Goal: Check status: Check status

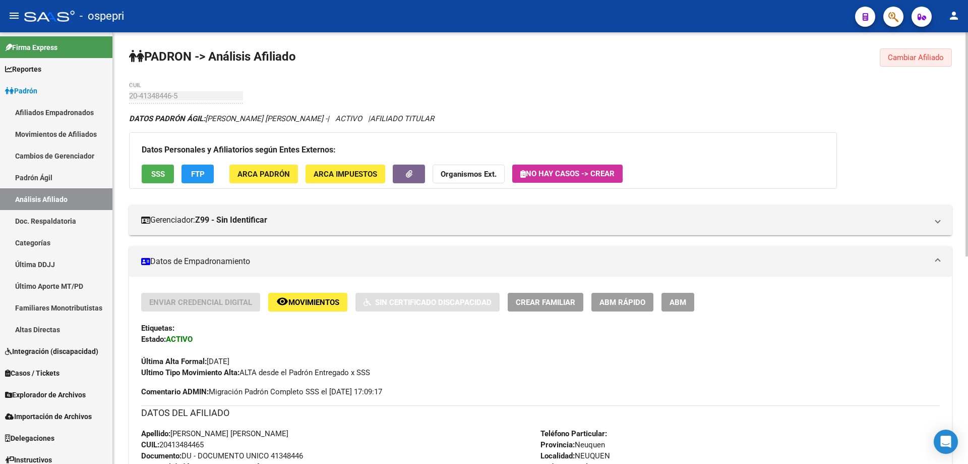
click at [916, 57] on span "Cambiar Afiliado" at bounding box center [916, 57] width 56 height 9
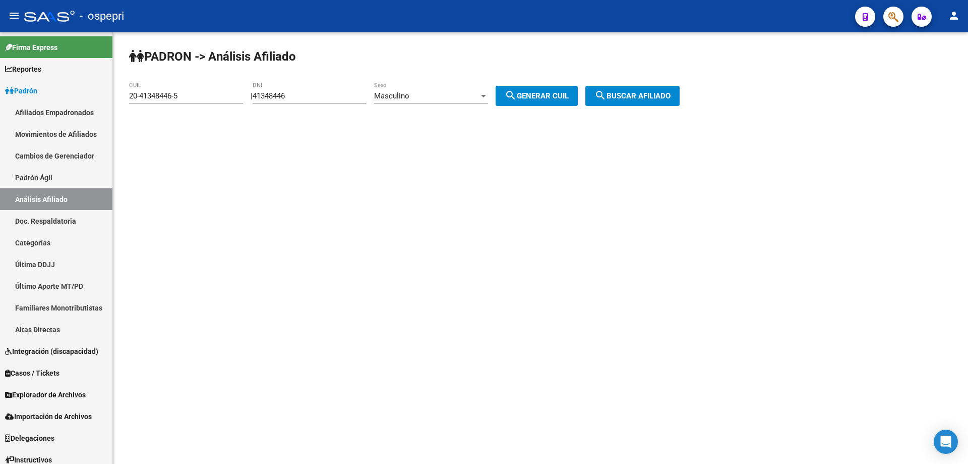
click at [276, 94] on input "41348446" at bounding box center [310, 95] width 114 height 9
paste input "37603695"
type input "37603695"
click at [547, 97] on span "search Generar CUIL" at bounding box center [537, 95] width 64 height 9
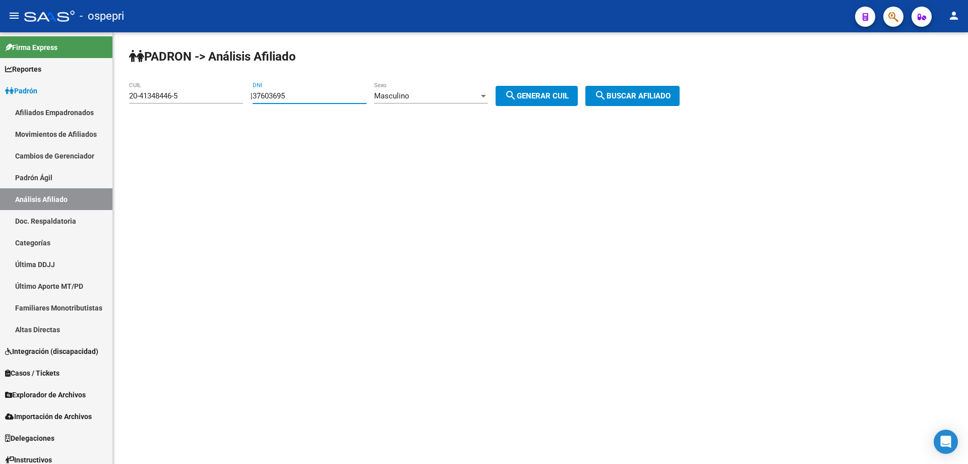
type input "20-37603695-3"
click at [651, 98] on span "search Buscar afiliado" at bounding box center [633, 95] width 76 height 9
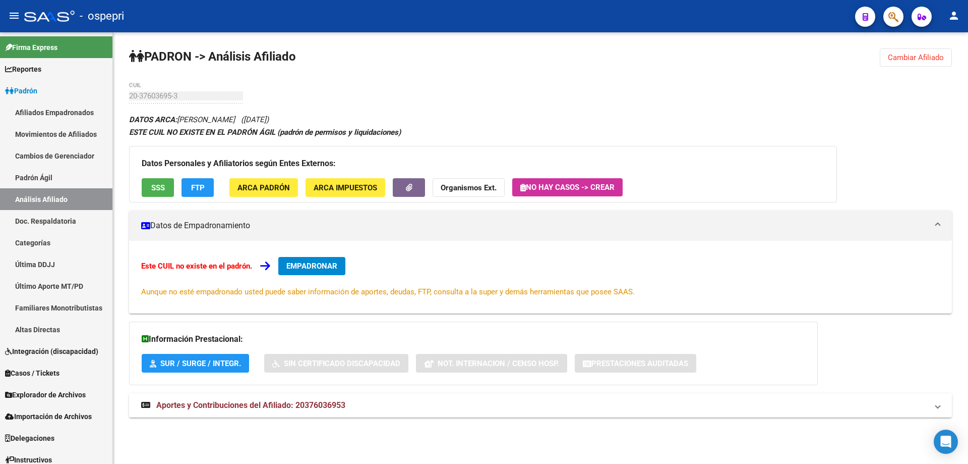
click at [342, 407] on span "Aportes y Contribuciones del Afiliado: 20376036953" at bounding box center [250, 405] width 189 height 10
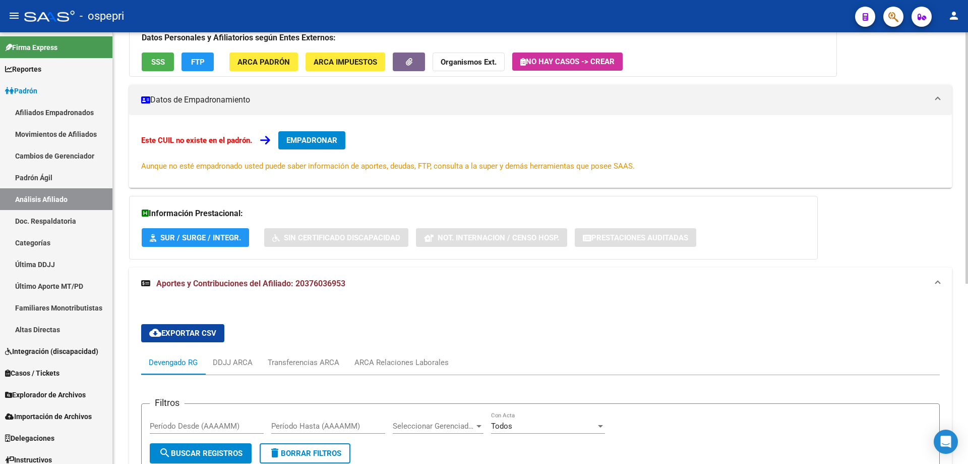
scroll to position [269, 0]
